Goal: Find specific page/section: Find specific page/section

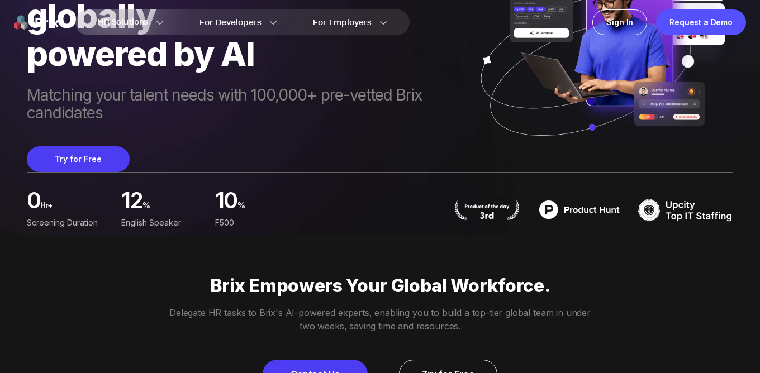
scroll to position [144, 0]
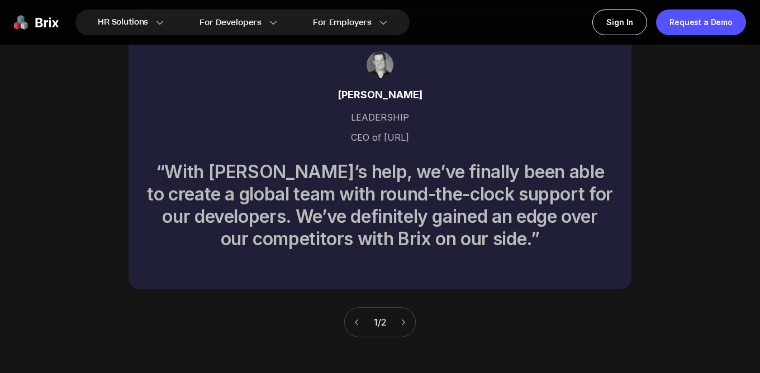
scroll to position [4505, 0]
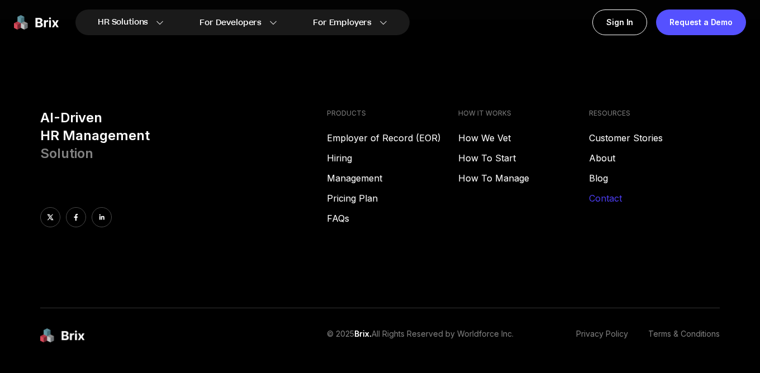
click at [595, 192] on link "Contact" at bounding box center [654, 198] width 131 height 13
click at [608, 192] on link "Contact" at bounding box center [654, 198] width 131 height 13
click at [602, 130] on div "RESOURCES Customer Stories About Blog Contact" at bounding box center [654, 168] width 131 height 118
click at [604, 151] on link "About" at bounding box center [654, 157] width 131 height 13
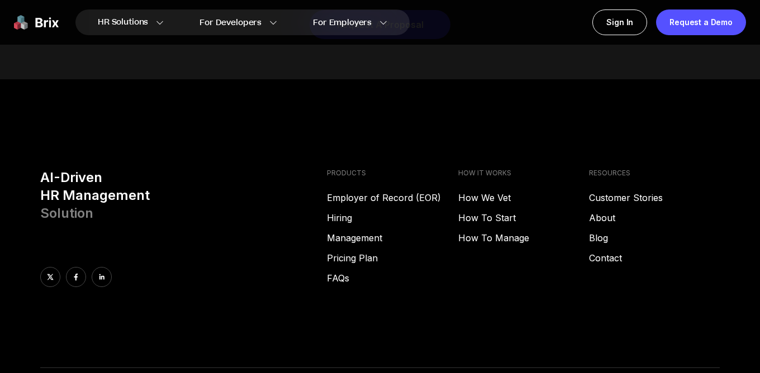
scroll to position [4428, 0]
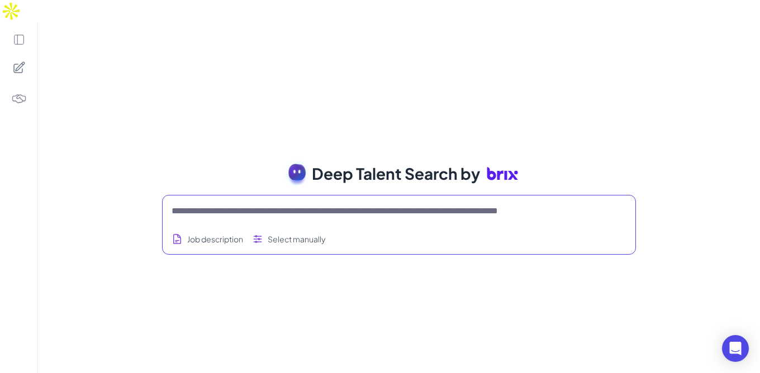
click at [472, 204] on textarea at bounding box center [385, 210] width 428 height 13
